Goal: Transaction & Acquisition: Purchase product/service

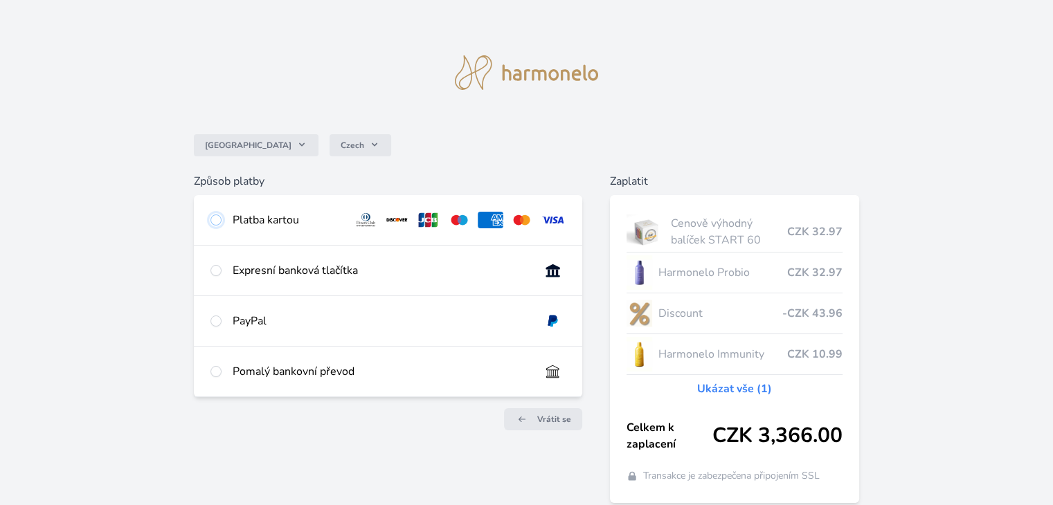
click at [215, 220] on input "radio" at bounding box center [215, 220] width 11 height 11
radio input "true"
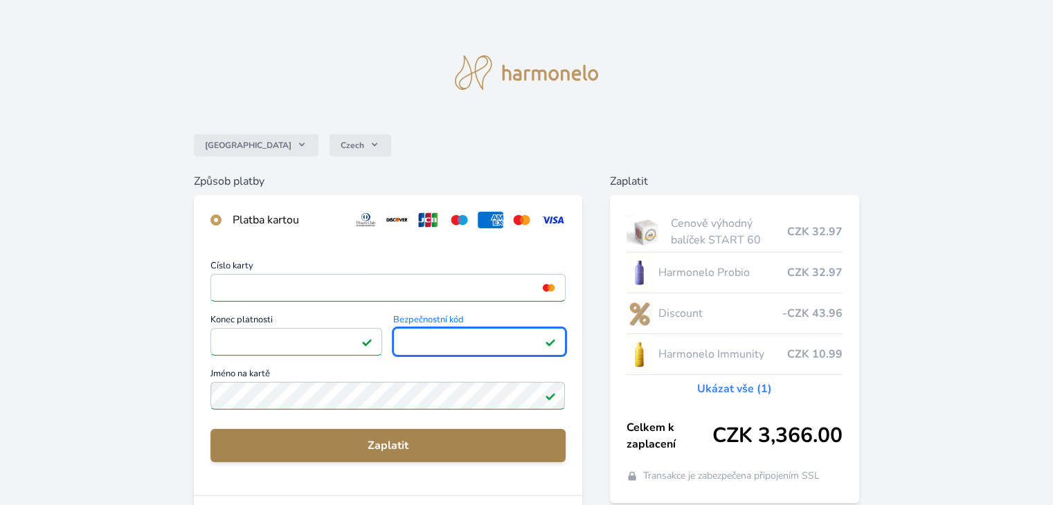
click at [410, 452] on span "Zaplatit" at bounding box center [388, 445] width 332 height 17
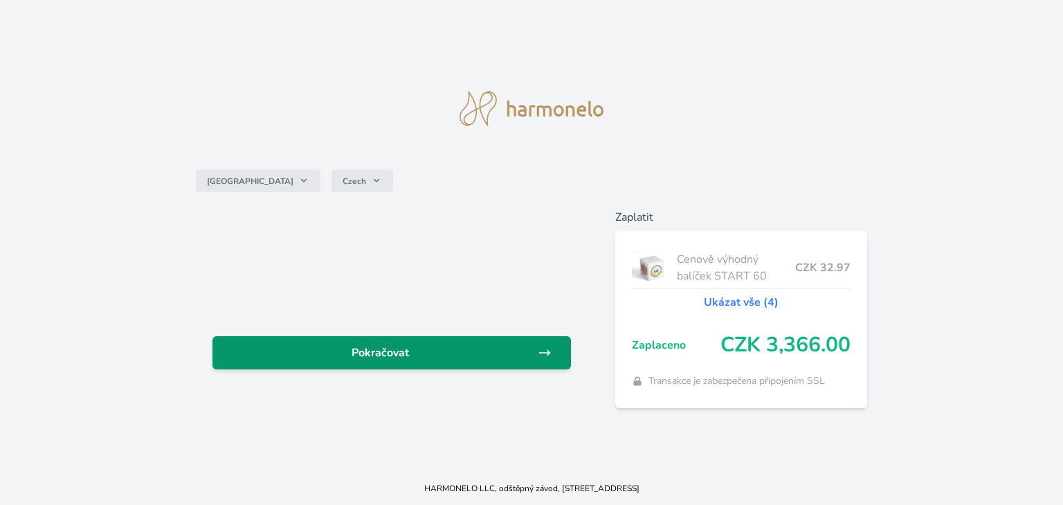
click at [361, 363] on link "Pokračovat" at bounding box center [392, 352] width 359 height 33
